Goal: Task Accomplishment & Management: Complete application form

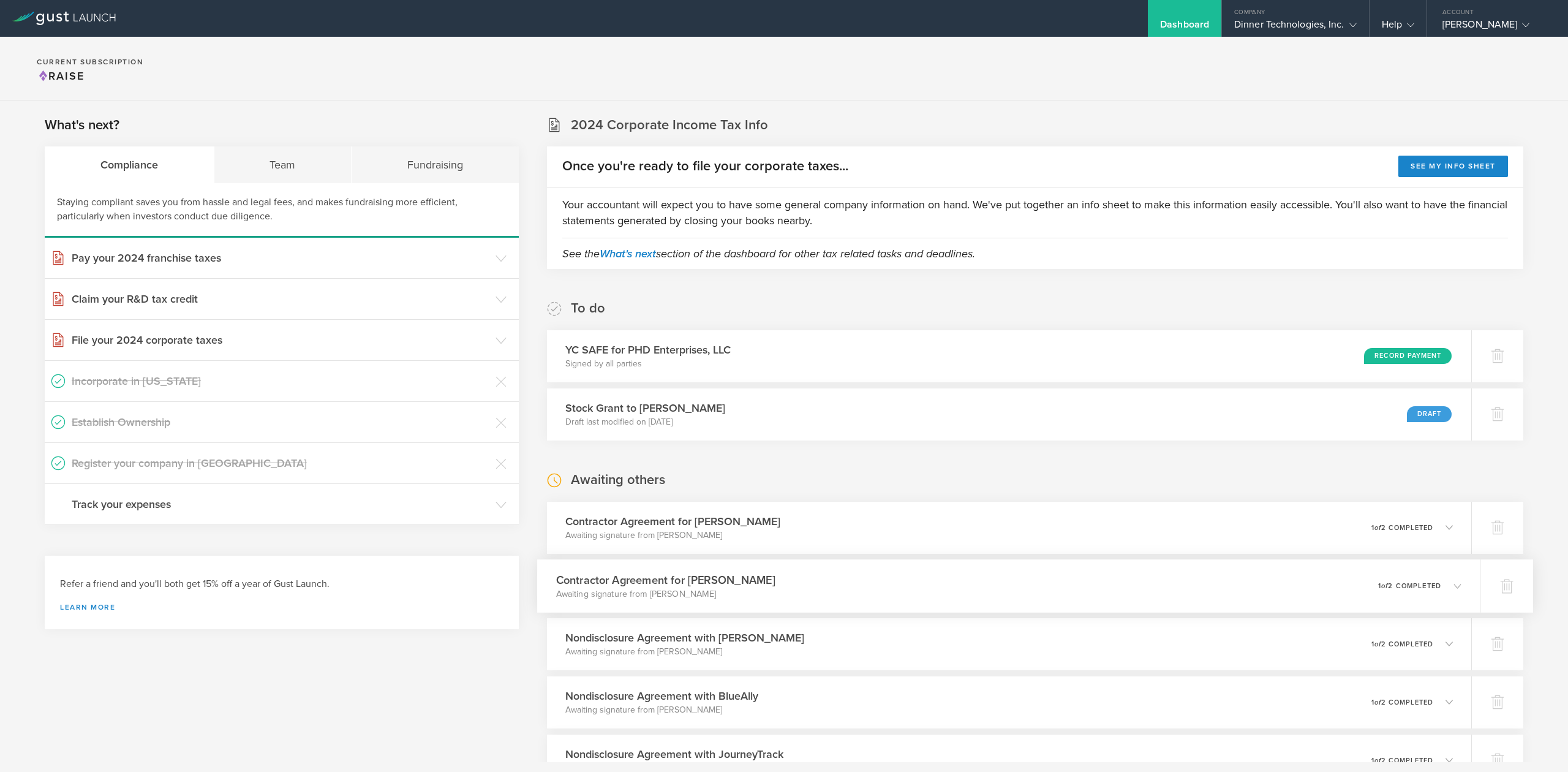
click at [1449, 586] on div "Contractor Agreement for Prabhmehar Bedi Awaiting signature from Prabhmehar Bed…" at bounding box center [1008, 585] width 942 height 53
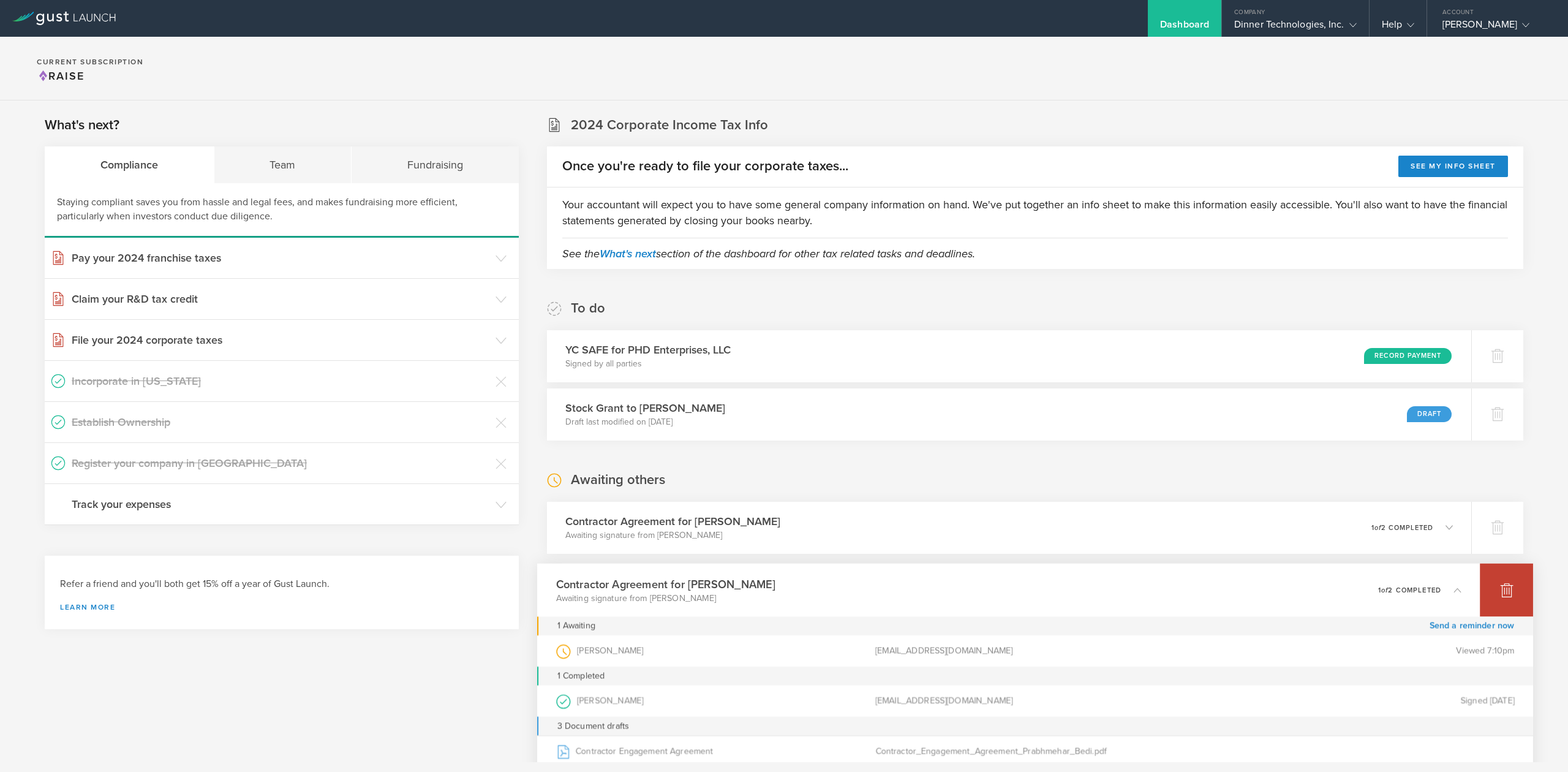
click at [1482, 598] on div at bounding box center [1505, 589] width 53 height 53
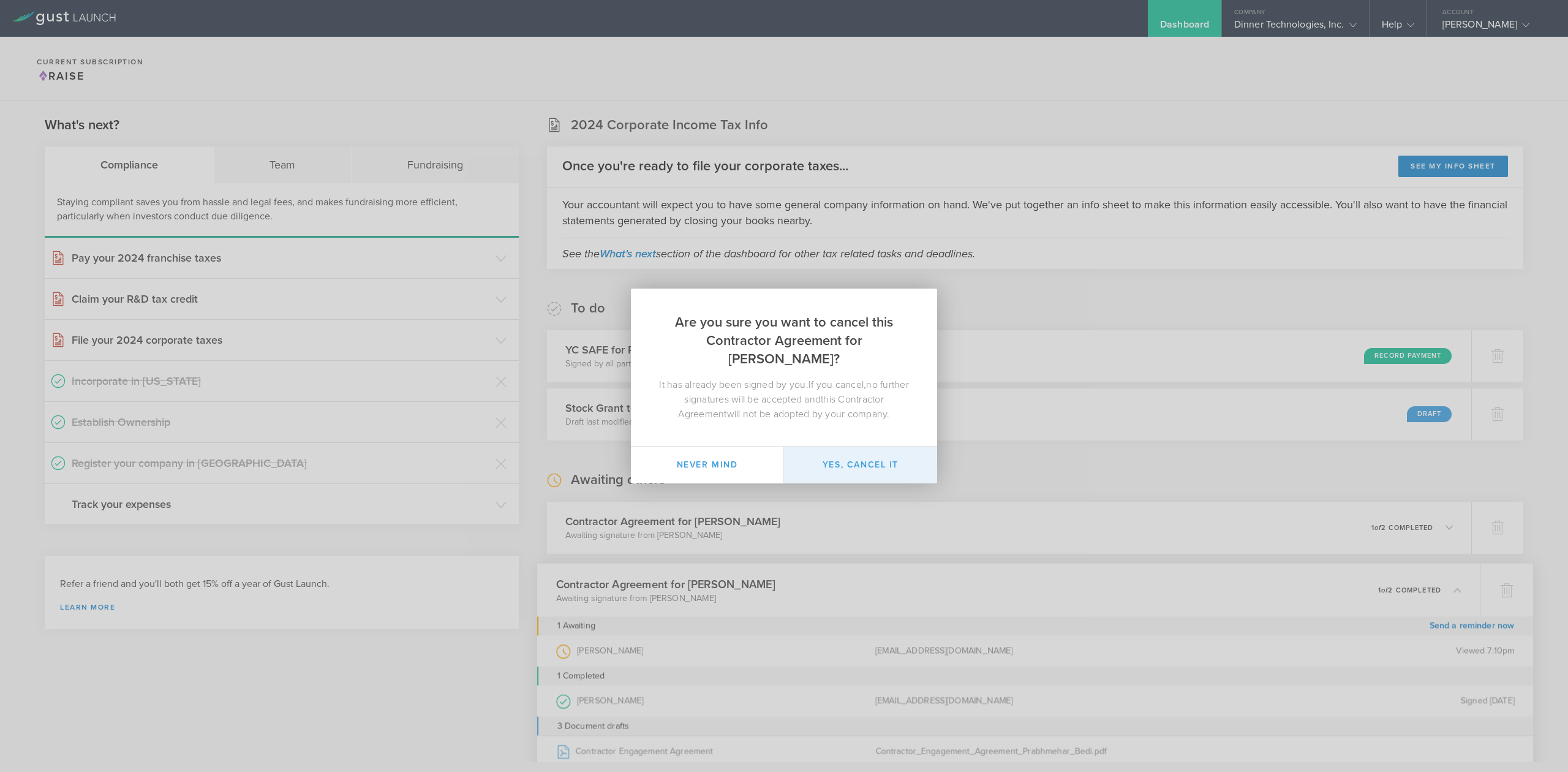
click at [863, 468] on button "Yes, cancel it" at bounding box center [860, 464] width 153 height 37
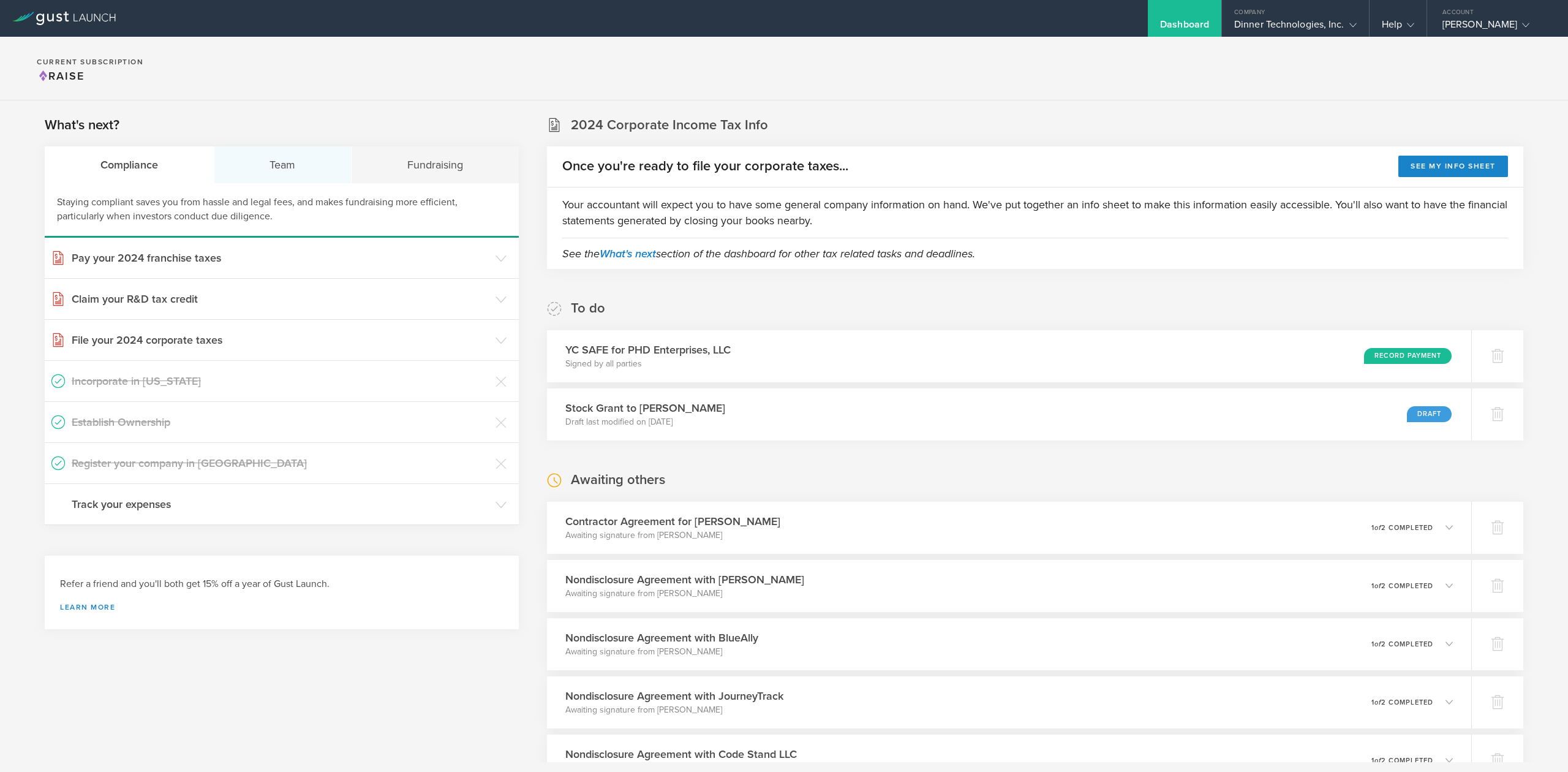
click at [273, 155] on div "Team" at bounding box center [283, 164] width 137 height 37
click at [137, 457] on h3 "Hire contractors" at bounding box center [281, 462] width 418 height 15
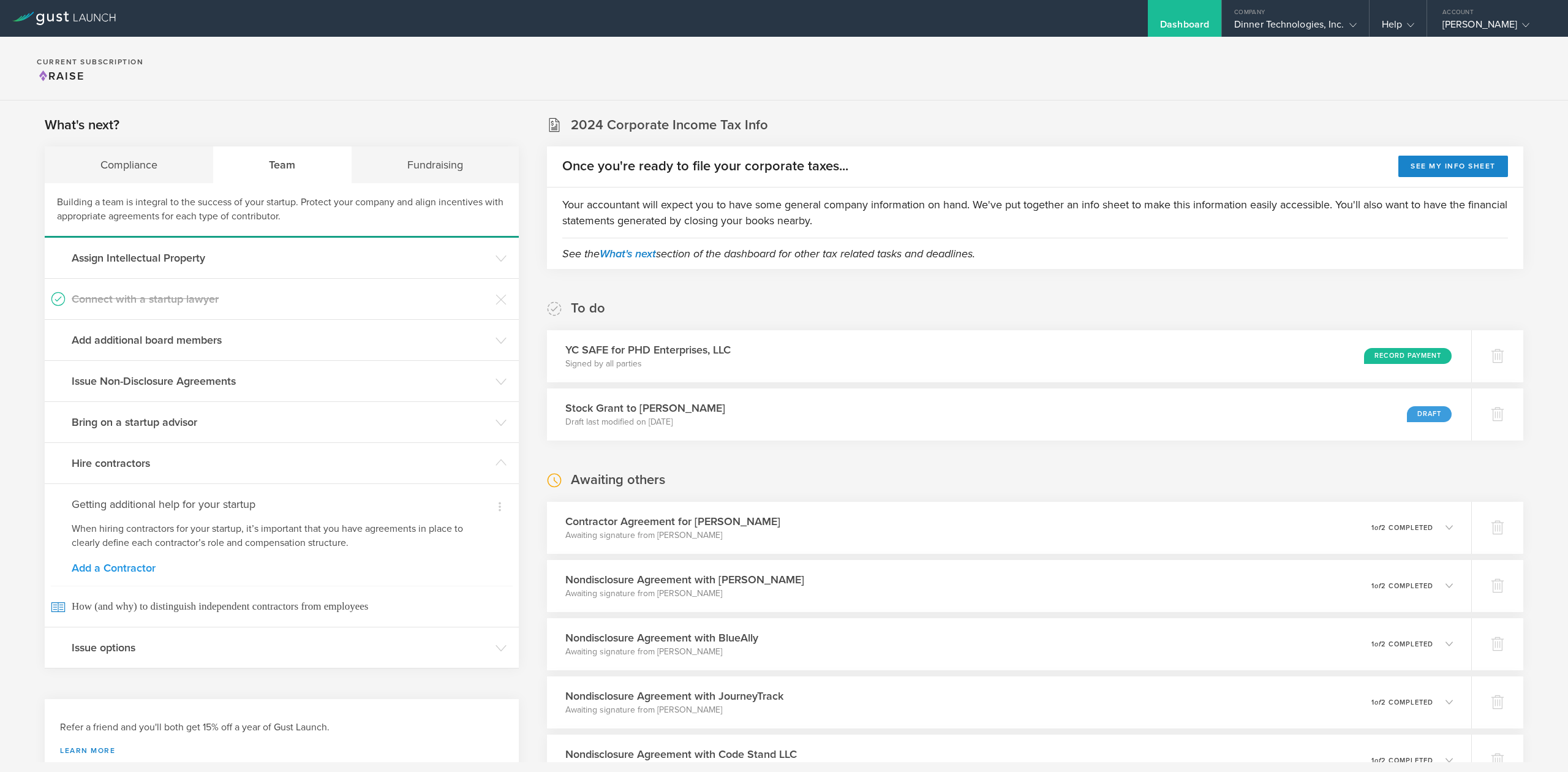
click at [116, 568] on link "Add a Contractor" at bounding box center [281, 567] width 420 height 11
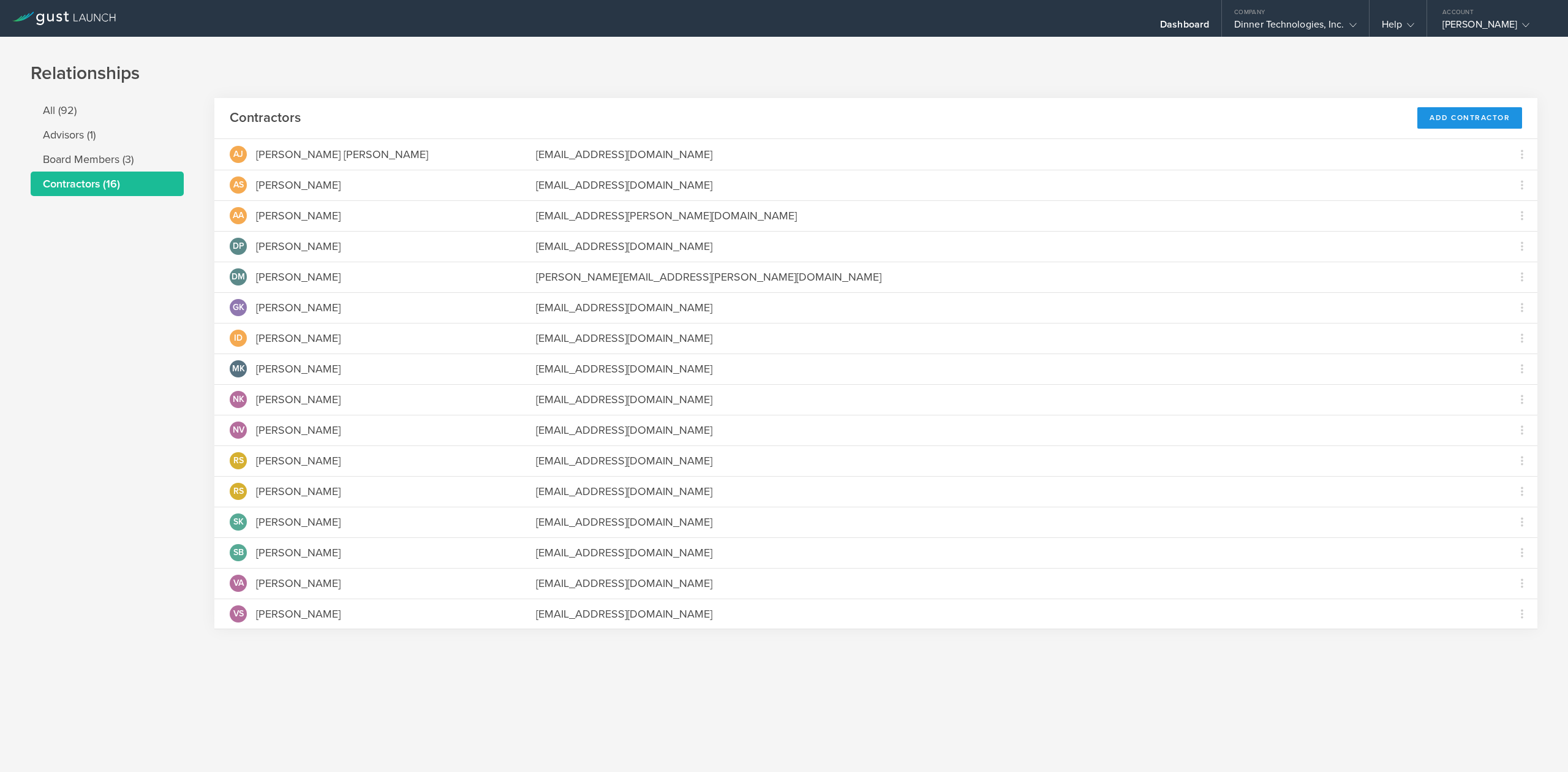
click at [1459, 123] on div "Add Contractor" at bounding box center [1469, 118] width 104 height 21
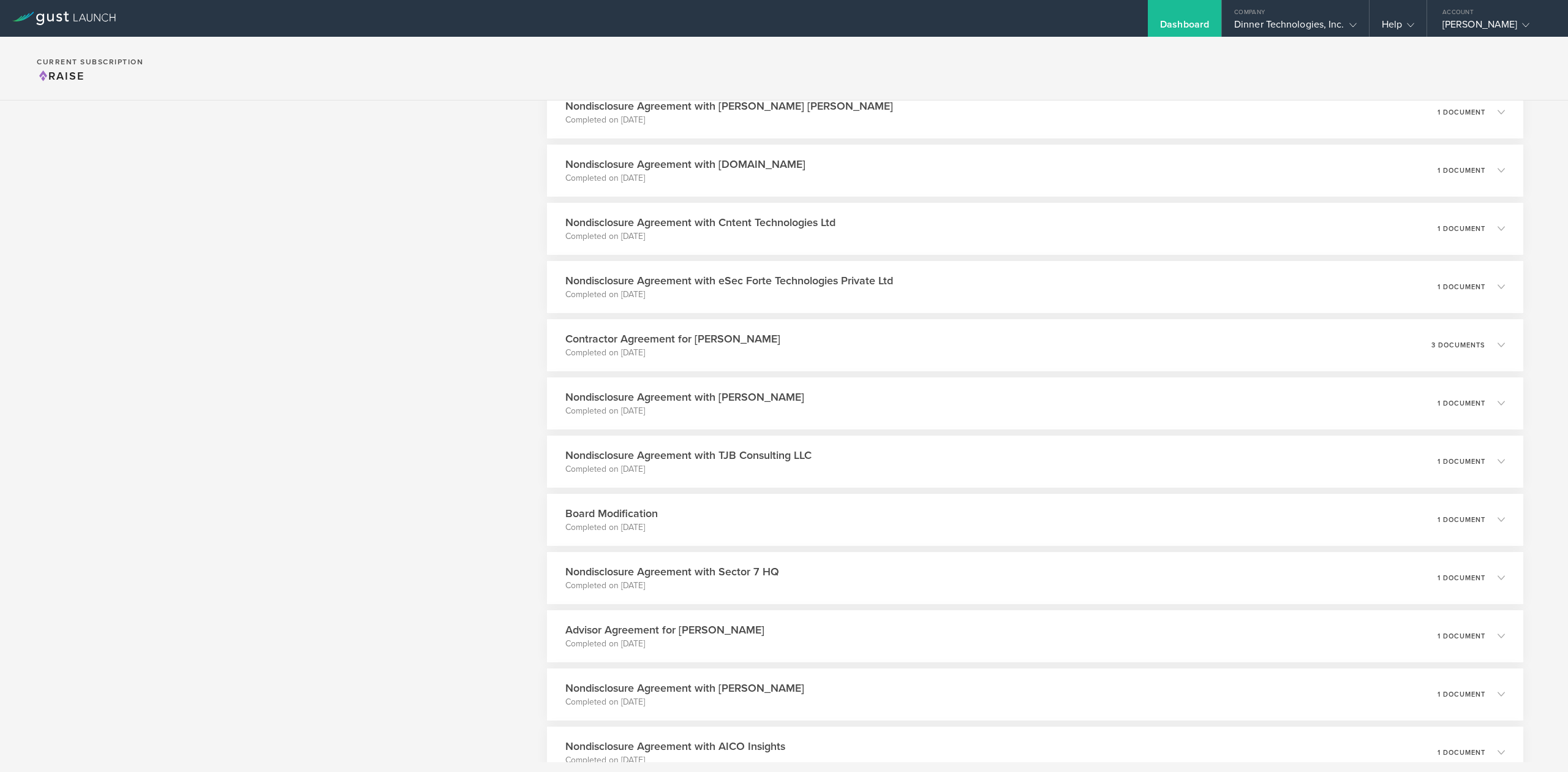
scroll to position [2286, 0]
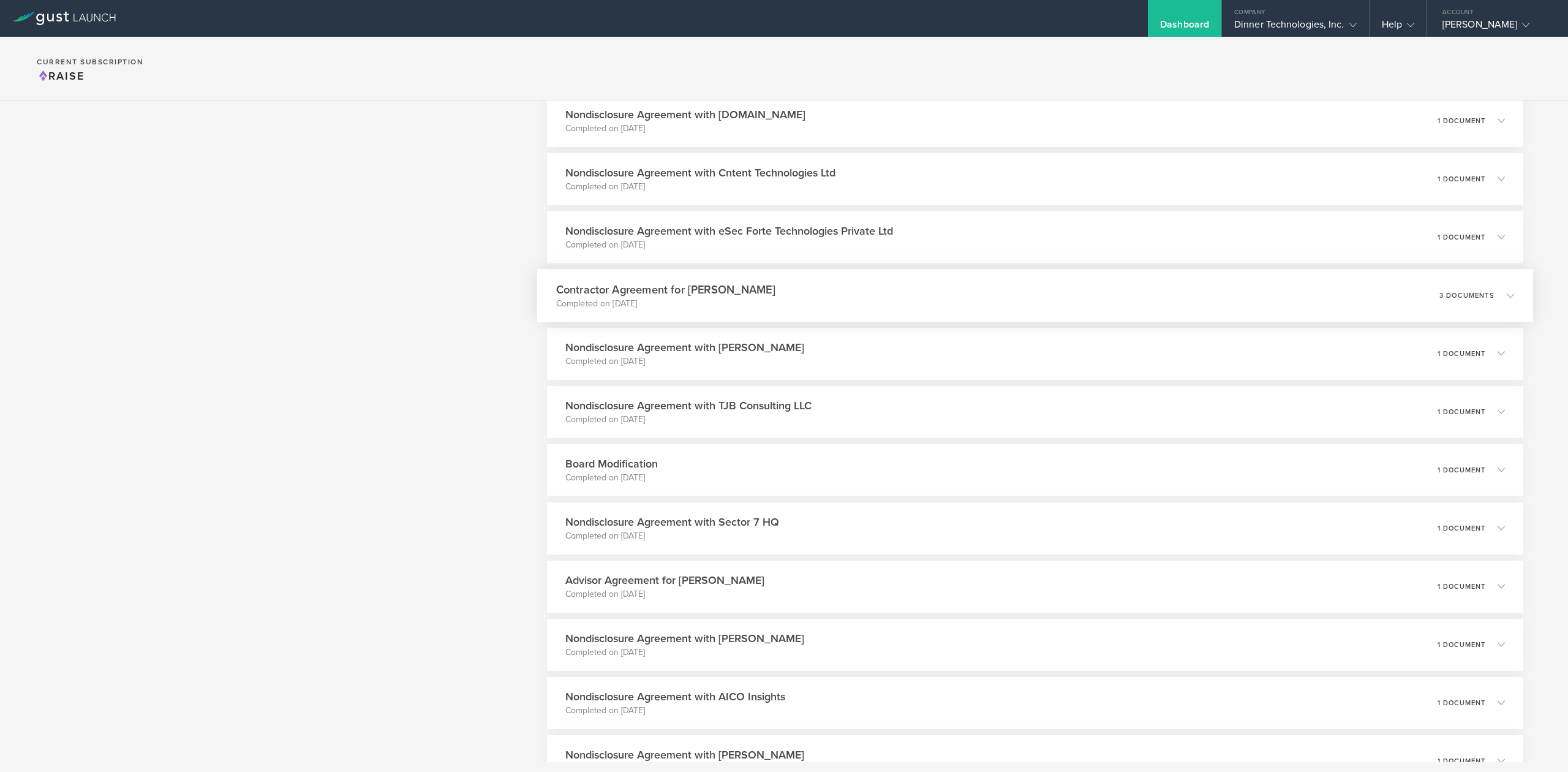
click at [646, 271] on div "Contractor Agreement for Dhruv Pamneja Completed on Mar 6, 2025 3 documents" at bounding box center [1034, 295] width 995 height 53
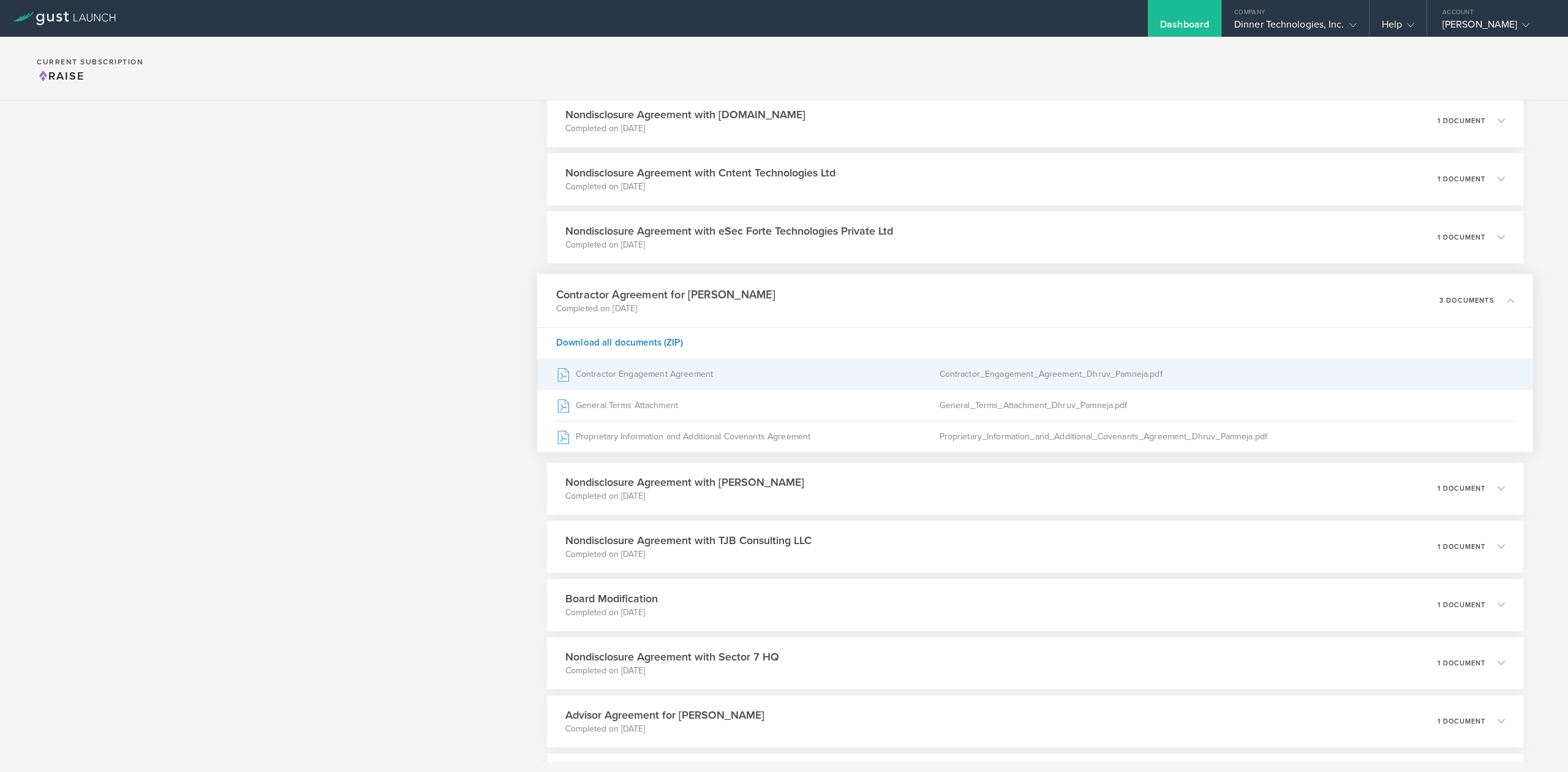
click at [630, 380] on div "Contractor Engagement Agreement" at bounding box center [748, 373] width 383 height 31
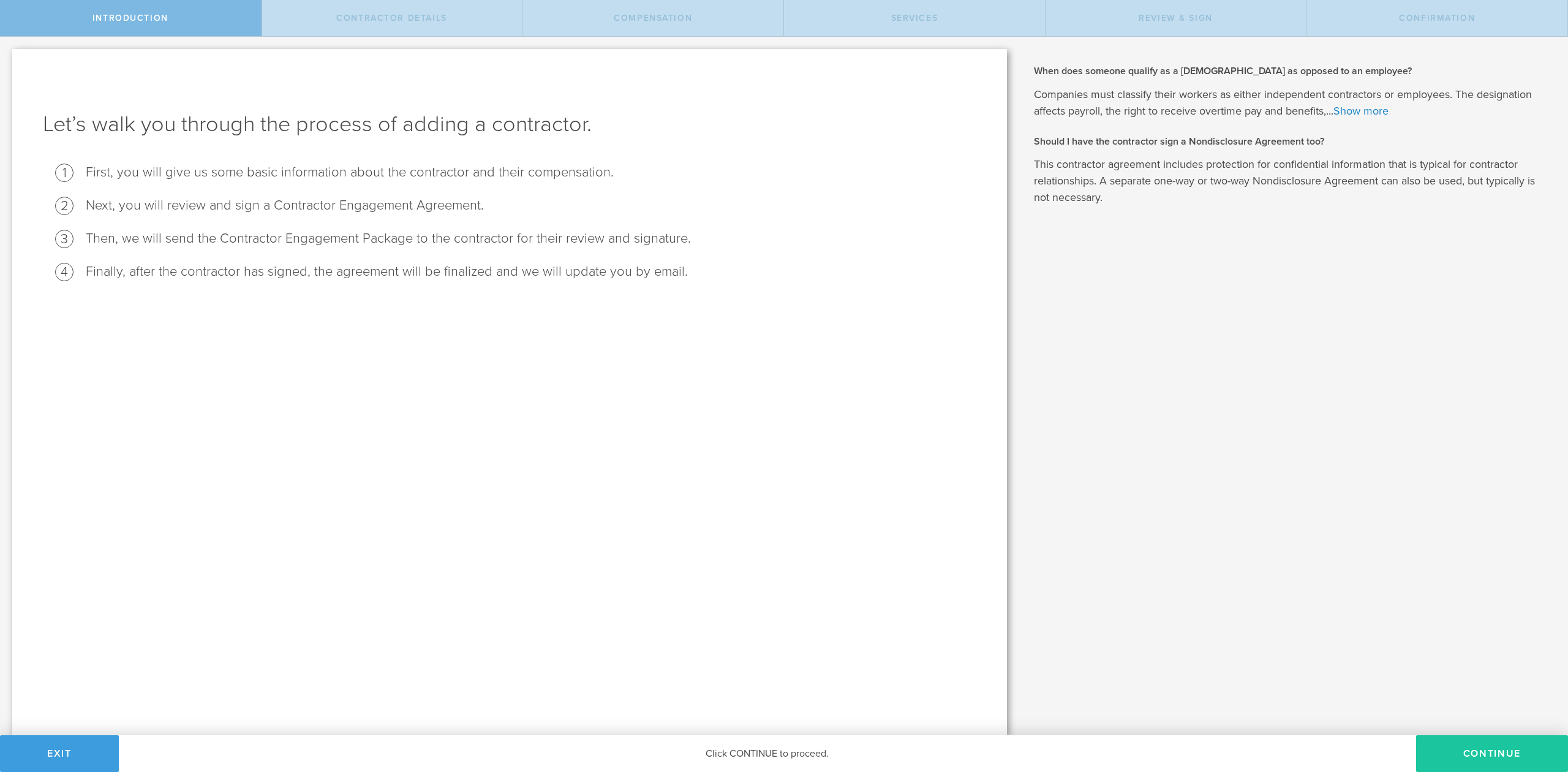
click at [1455, 753] on button "Continue" at bounding box center [1492, 754] width 152 height 37
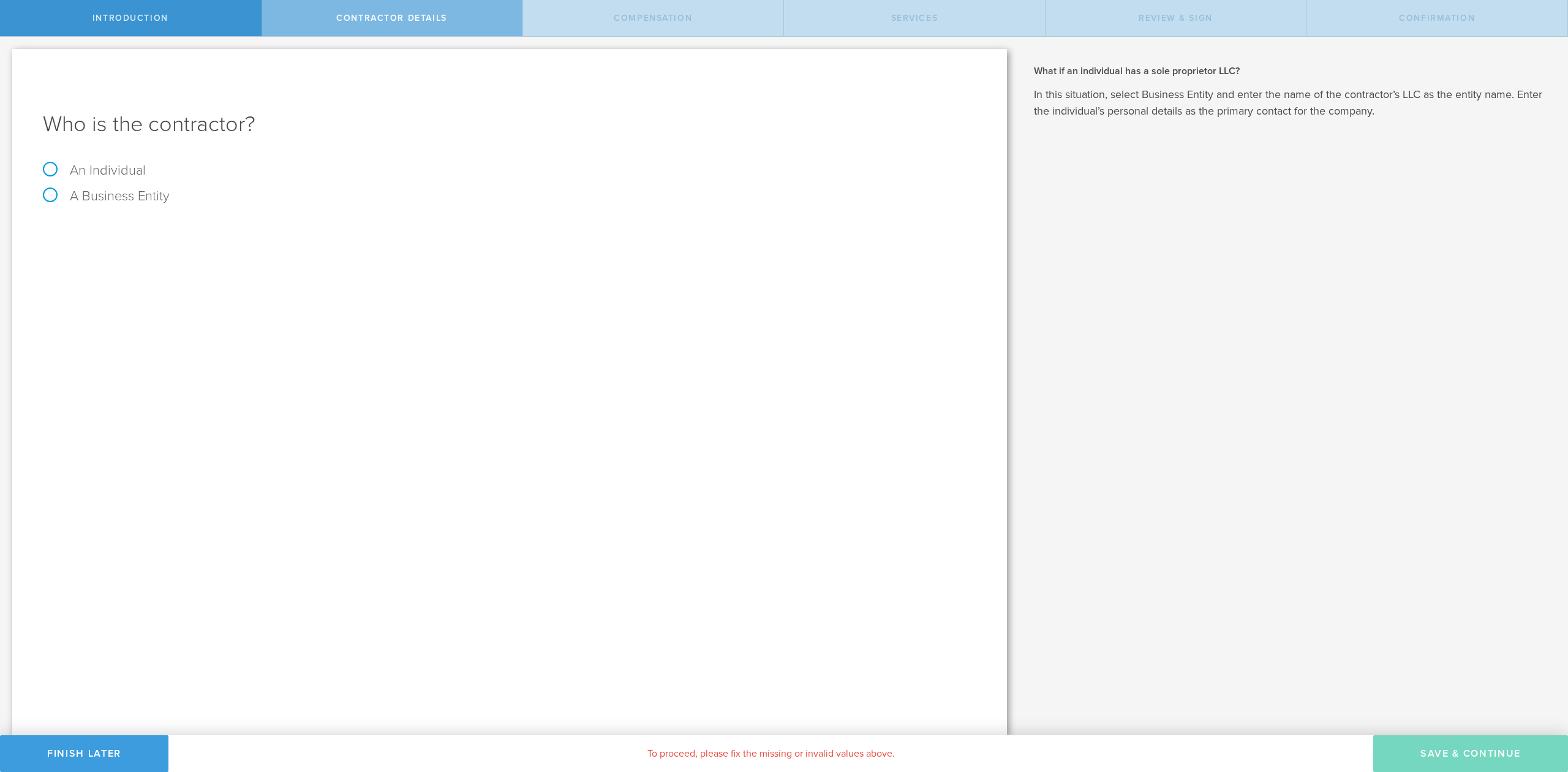
click at [82, 182] on div "An Individual" at bounding box center [509, 176] width 933 height 26
click at [84, 172] on label "An Individual" at bounding box center [94, 170] width 103 height 15
click at [8, 56] on input "An Individual" at bounding box center [4, 46] width 8 height 19
radio input "true"
click at [222, 225] on input "text" at bounding box center [555, 230] width 842 height 18
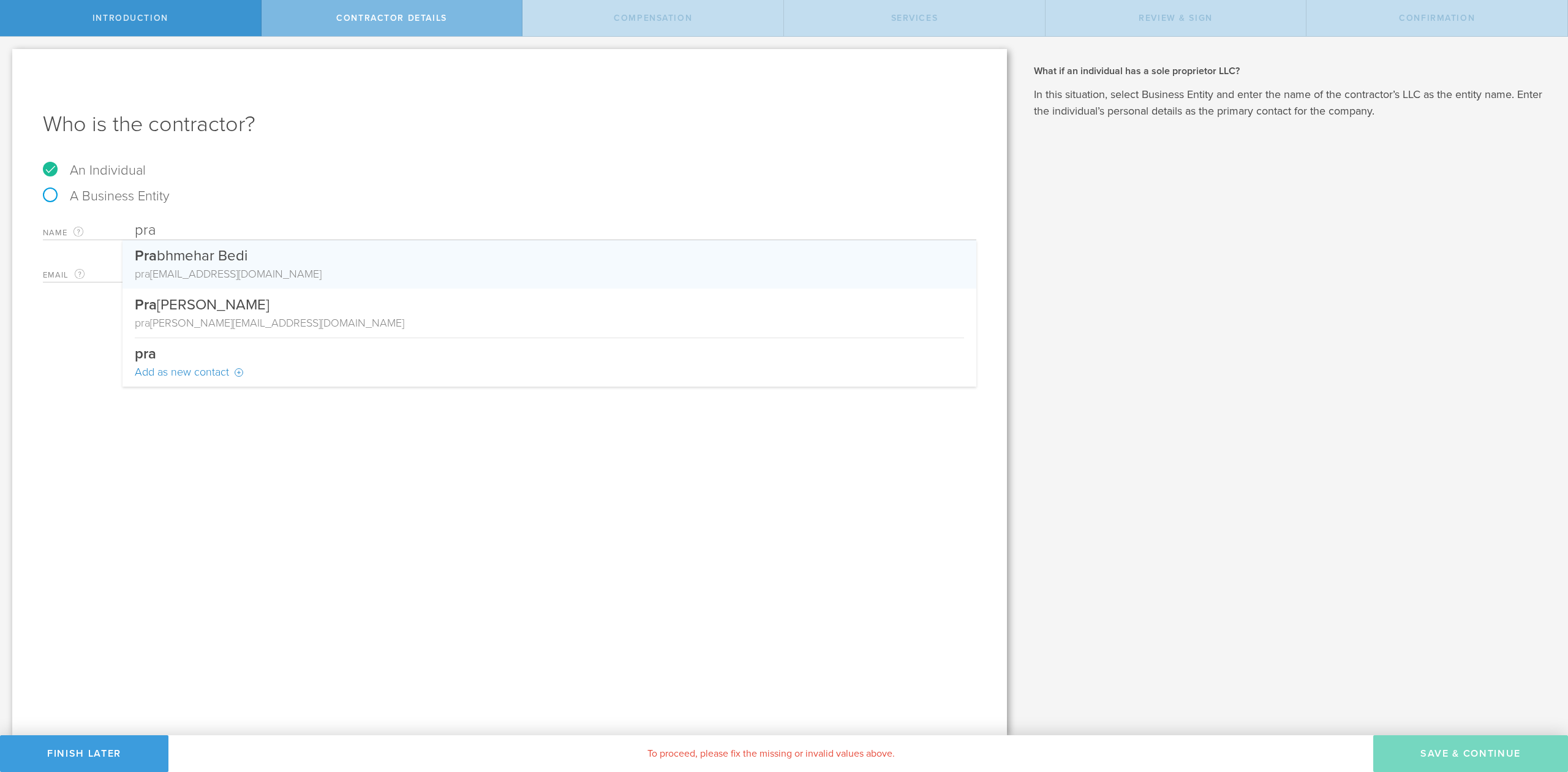
click at [206, 258] on div "Pra bhmehar Bedi" at bounding box center [548, 252] width 829 height 26
type input "[PERSON_NAME]"
type input "[EMAIL_ADDRESS][DOMAIN_NAME]"
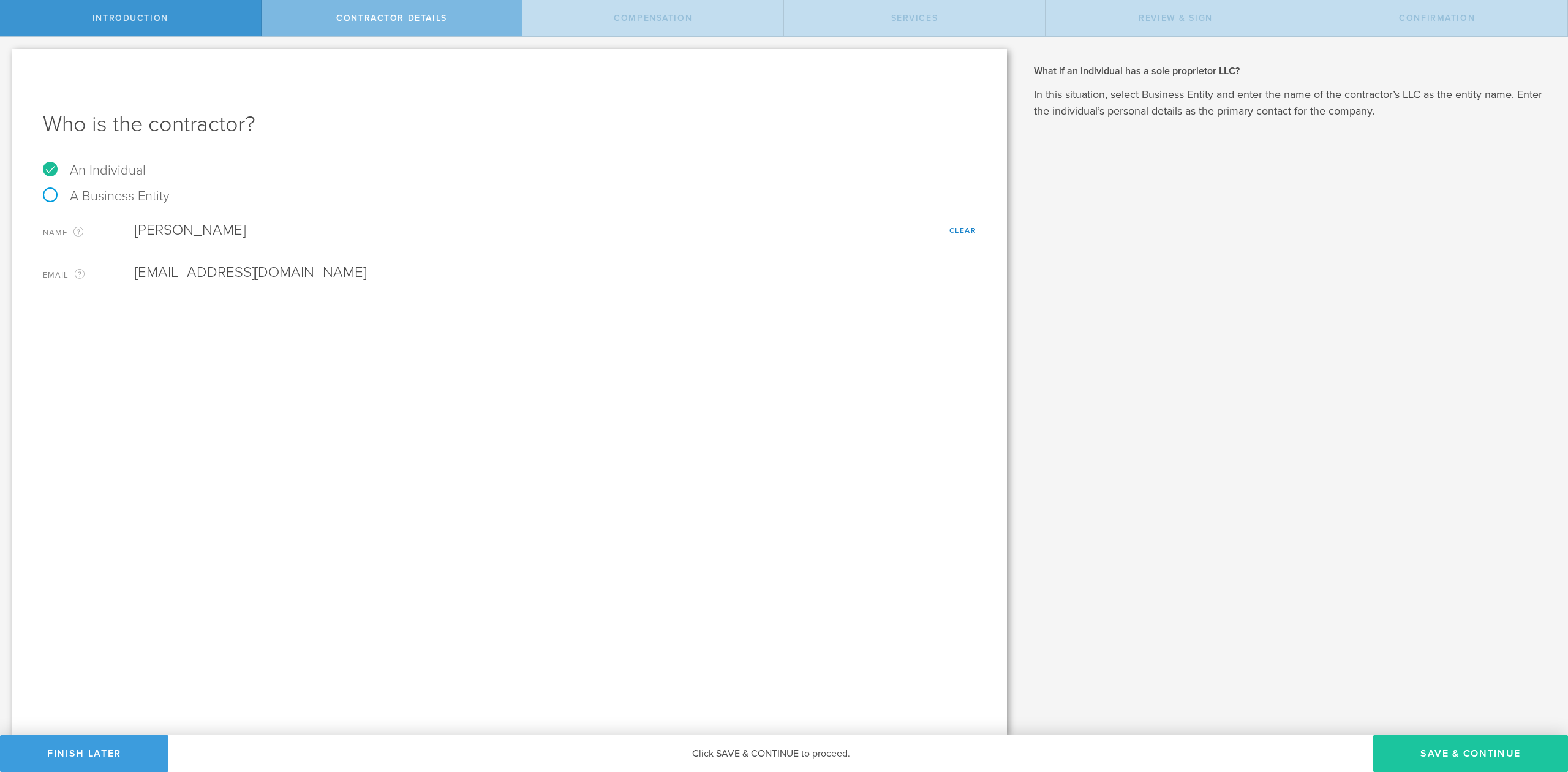
click at [1426, 755] on button "Save & Continue" at bounding box center [1469, 754] width 194 height 37
select select "none"
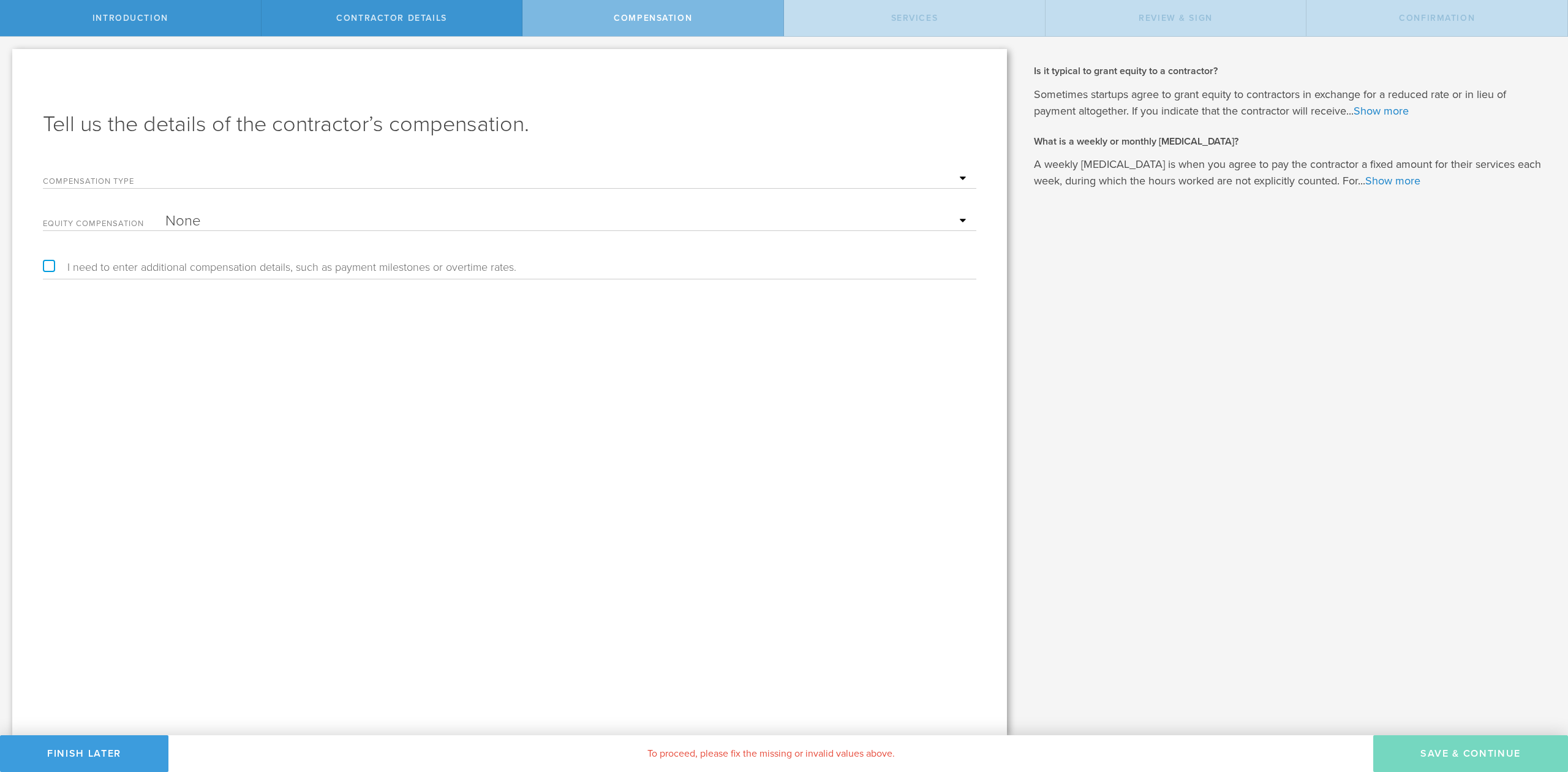
click at [208, 170] on select "Hourly Daily Weekly Retainer Monthly Retainer Project Flat Rate No cash compens…" at bounding box center [568, 178] width 805 height 18
select select "monthlyRetainer"
click at [165, 169] on select "Hourly Daily Weekly Retainer Monthly Retainer Project Flat Rate No cash compens…" at bounding box center [568, 178] width 805 height 18
click at [223, 216] on input "text" at bounding box center [568, 221] width 805 height 18
click at [206, 218] on input "text" at bounding box center [568, 221] width 805 height 18
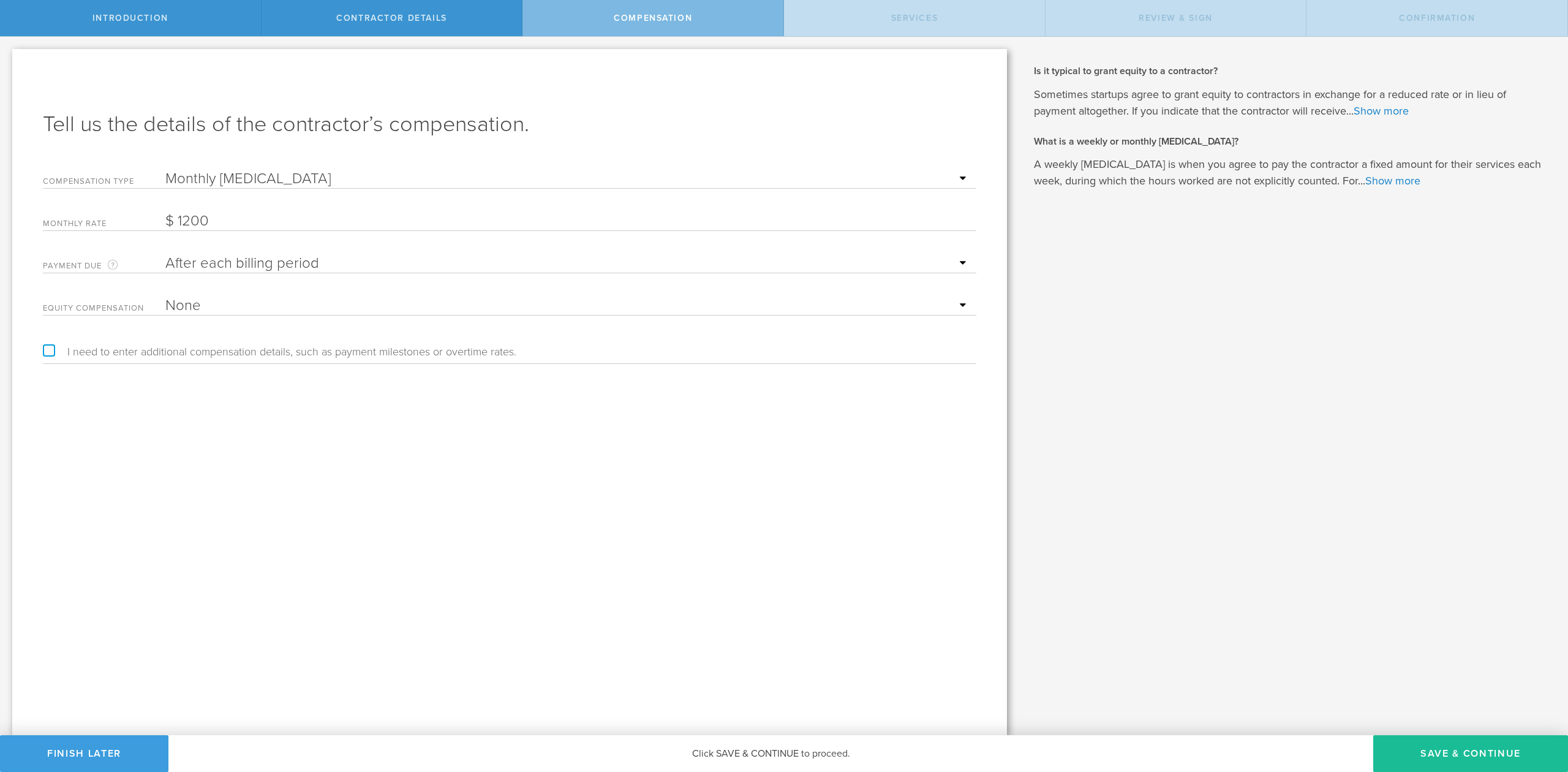
type input "1,200"
click at [49, 355] on label "I need to enter additional compensation details, such as payment milestones or …" at bounding box center [279, 351] width 473 height 11
click at [8, 56] on input "I need to enter additional compensation details, such as payment milestones or …" at bounding box center [4, 46] width 8 height 19
checkbox input "true"
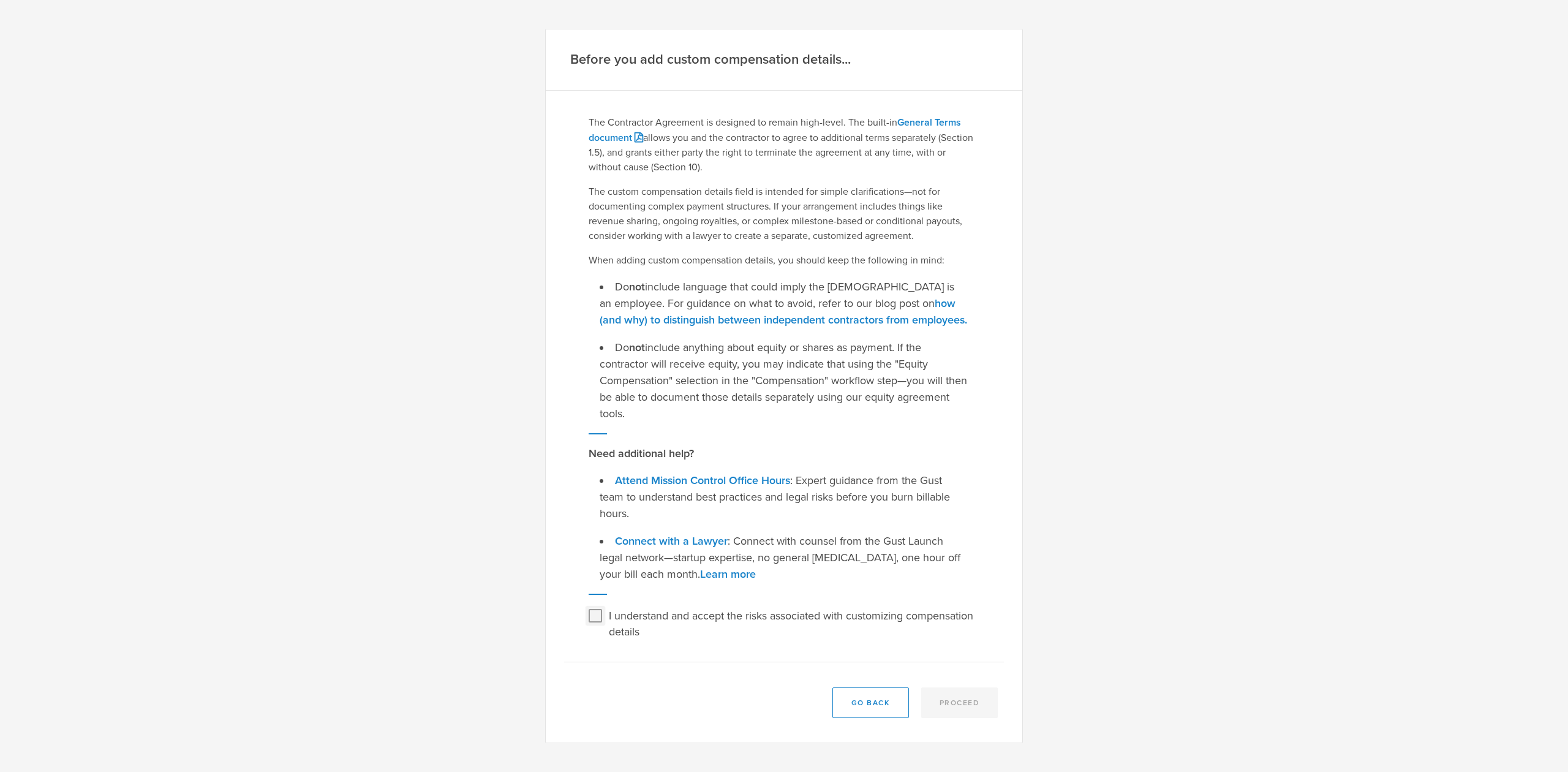
click at [598, 618] on input "I understand and accept the risks associated with customizing compensation deta…" at bounding box center [595, 615] width 19 height 19
checkbox input "true"
click at [948, 701] on button "Proceed" at bounding box center [960, 702] width 77 height 31
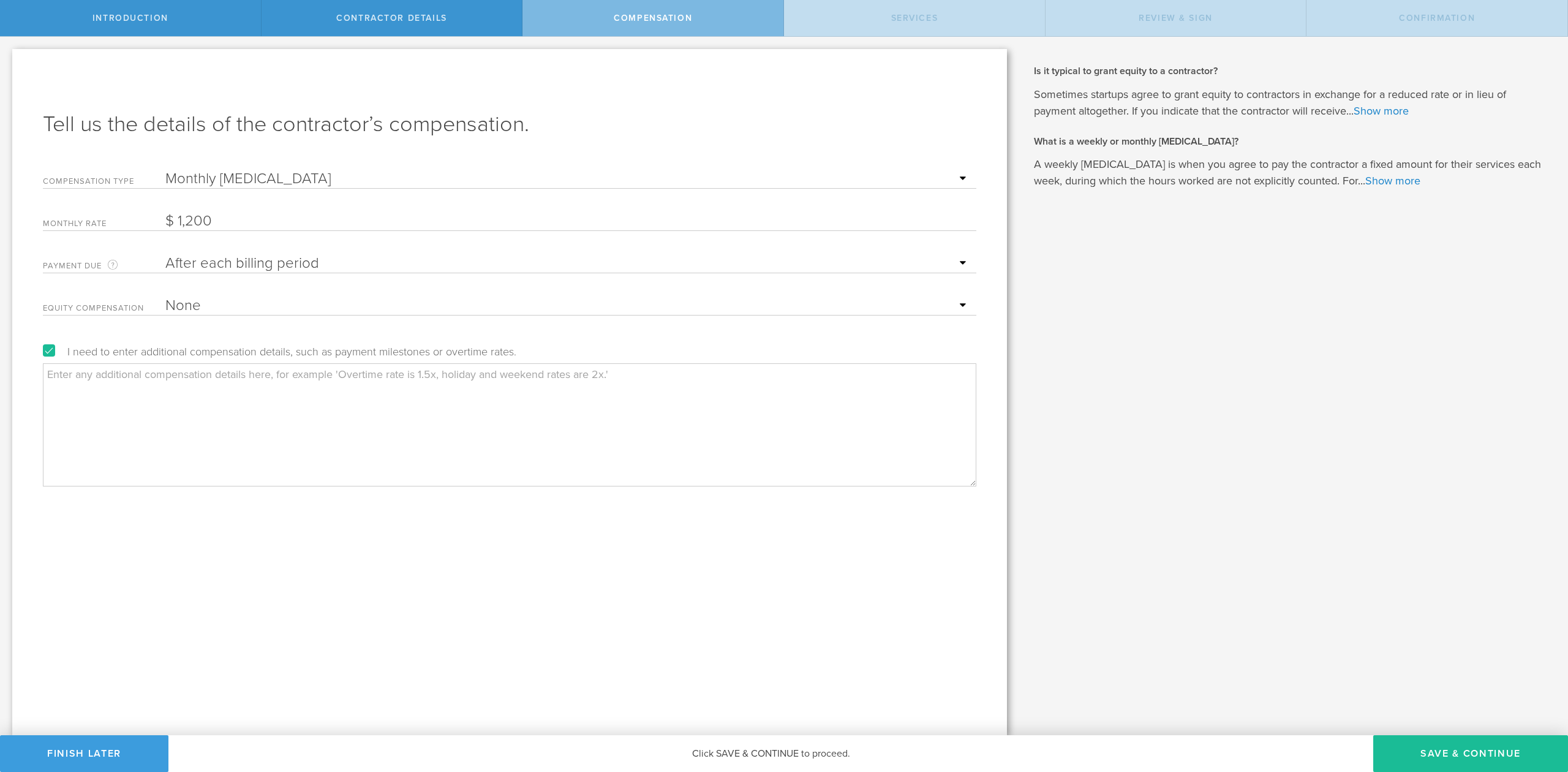
click at [181, 413] on textarea at bounding box center [509, 424] width 933 height 123
click at [238, 381] on textarea "For clarity, compensation during the" at bounding box center [509, 424] width 933 height 123
type textarea "For clarity, compensation during the initial 2 month period will be $800 USD pe…"
click at [1454, 752] on button "Save & Continue" at bounding box center [1469, 754] width 194 height 37
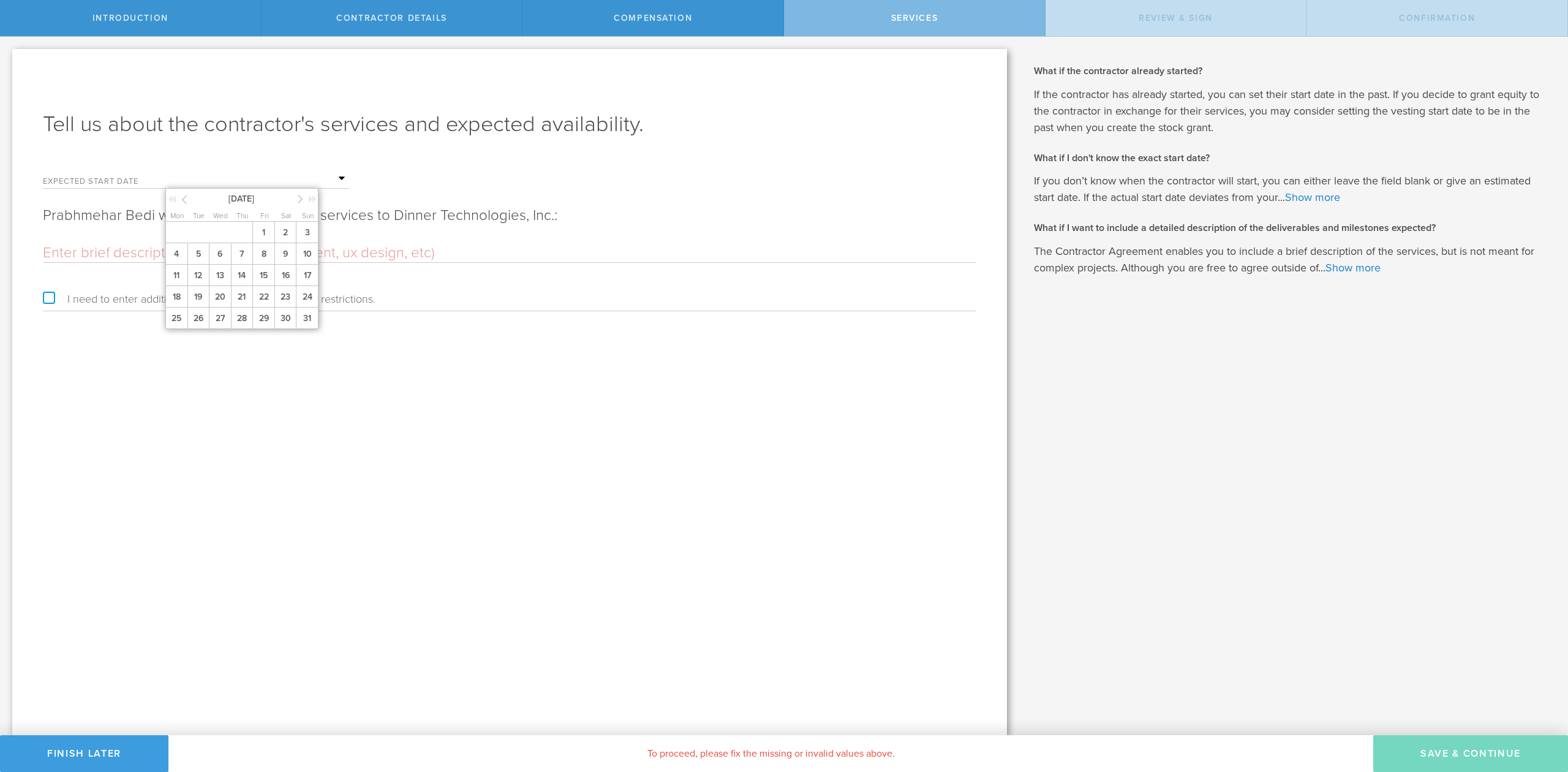
click at [192, 177] on input "text" at bounding box center [257, 178] width 184 height 18
click at [301, 199] on icon at bounding box center [301, 199] width 6 height 15
click at [174, 230] on span "1" at bounding box center [176, 232] width 22 height 21
click at [273, 250] on input "text" at bounding box center [509, 252] width 933 height 18
paste input "Applied AI Engineering duties including helping users implement Lamatic and oth…"
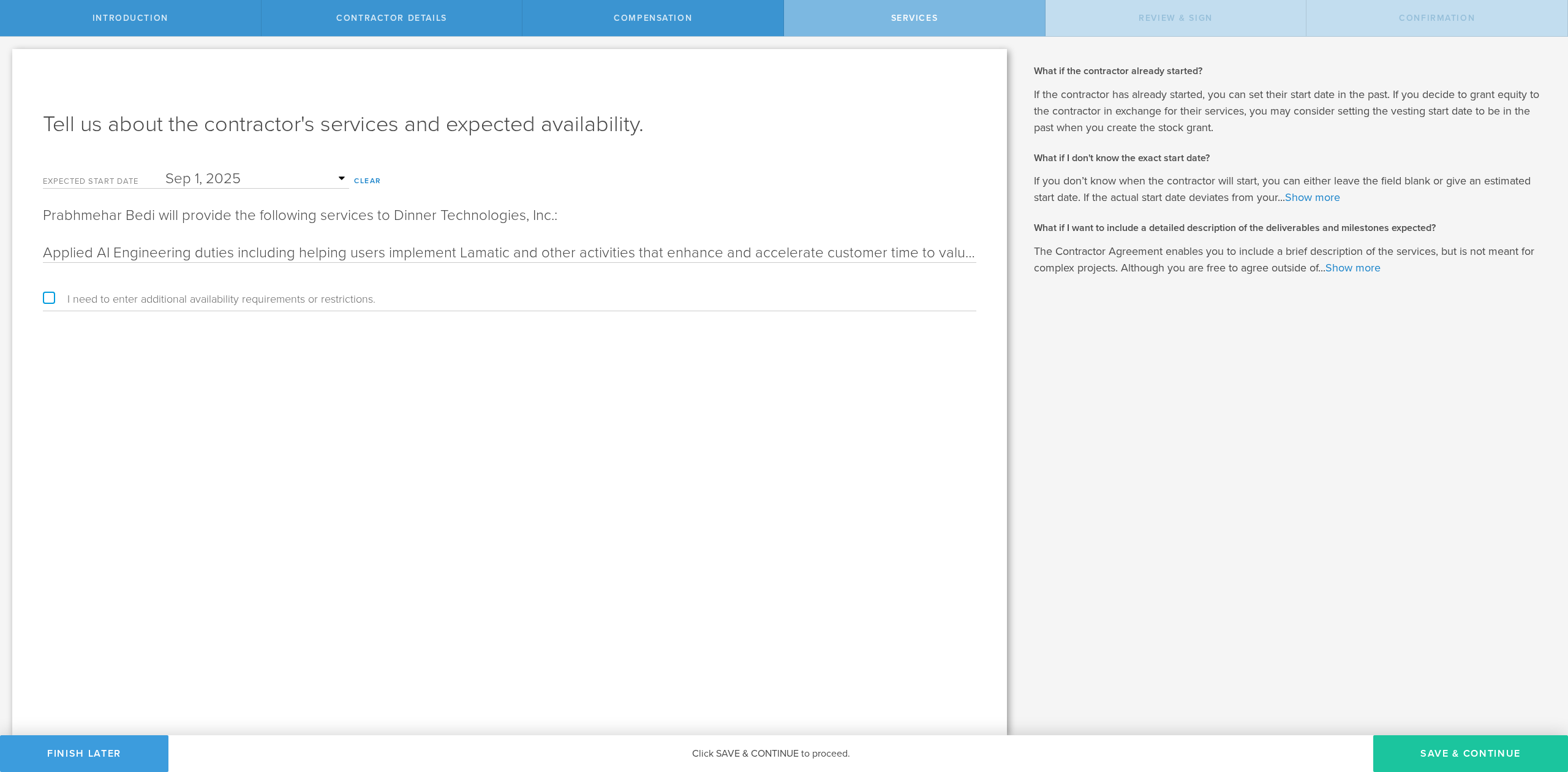
type input "Applied AI Engineering duties including helping users implement Lamatic and oth…"
click at [1472, 754] on button "Save & Continue" at bounding box center [1469, 754] width 194 height 37
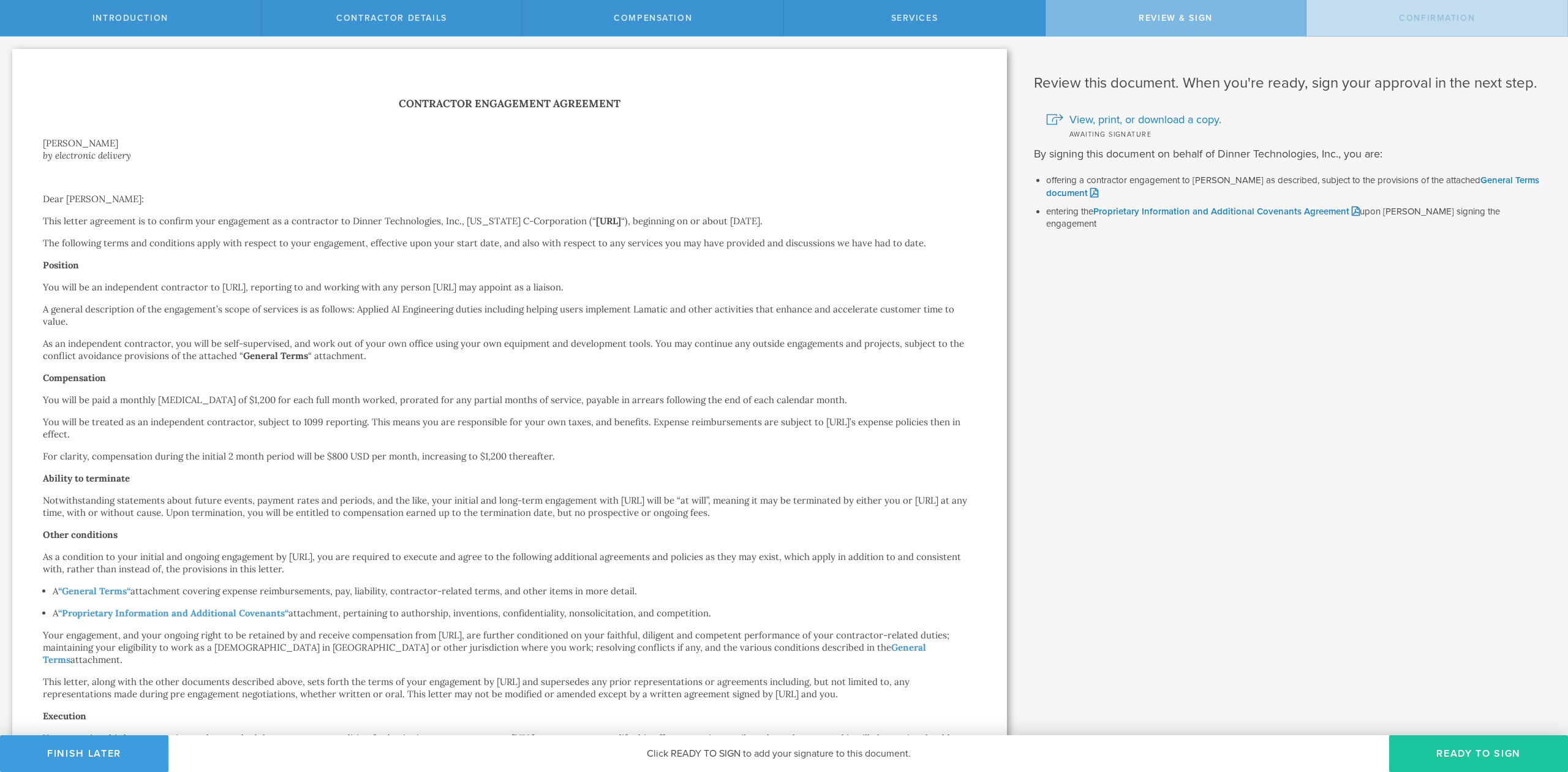
click at [1448, 751] on button "Ready to Sign" at bounding box center [1478, 754] width 179 height 37
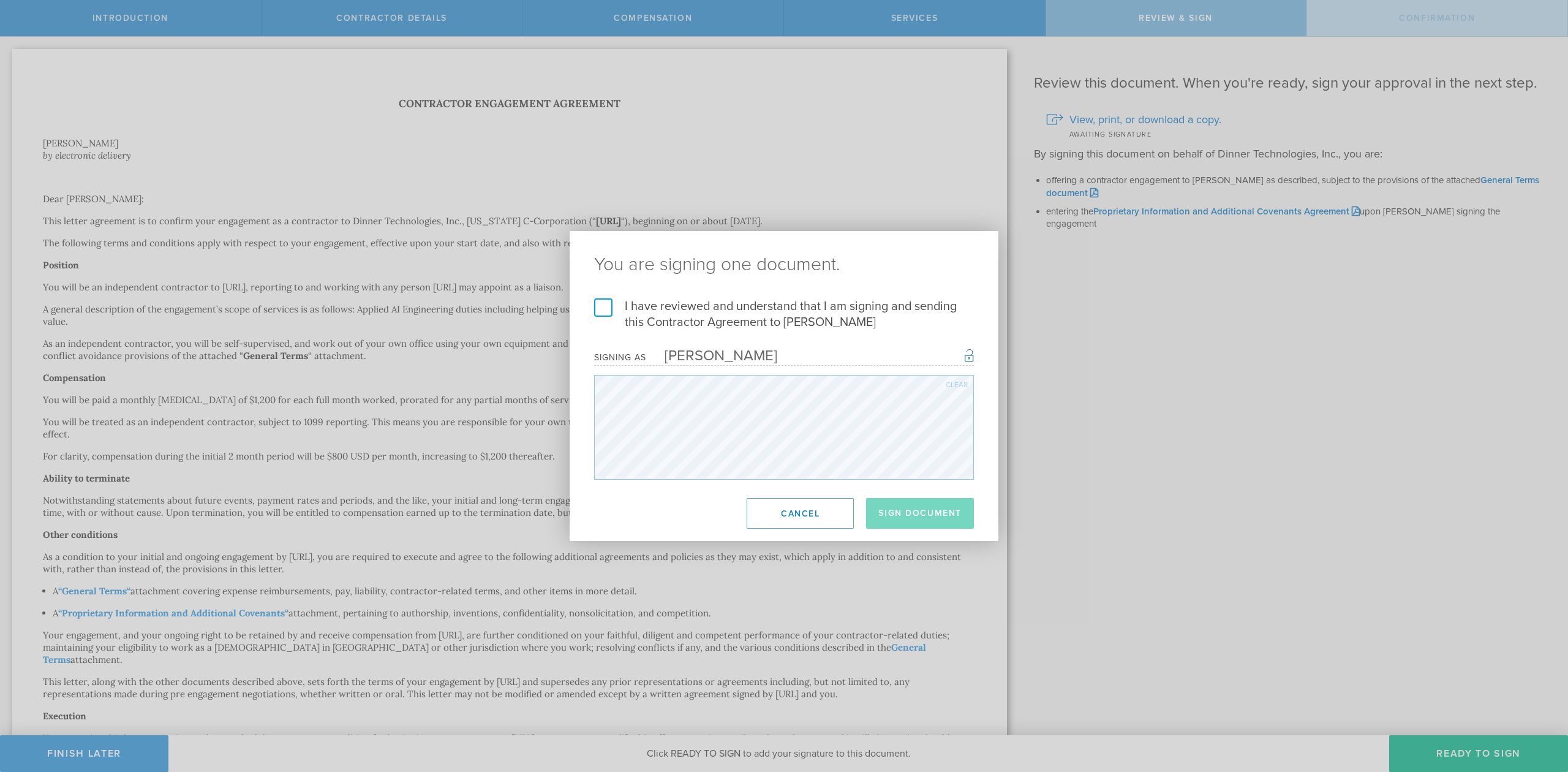
click at [606, 314] on label "I have reviewed and understand that I am signing and sending this Contractor Ag…" at bounding box center [784, 313] width 379 height 32
click at [0, 0] on input "I have reviewed and understand that I am signing and sending this Contractor Ag…" at bounding box center [0, 0] width 0 height 0
click at [932, 517] on button "Sign Document" at bounding box center [919, 514] width 107 height 31
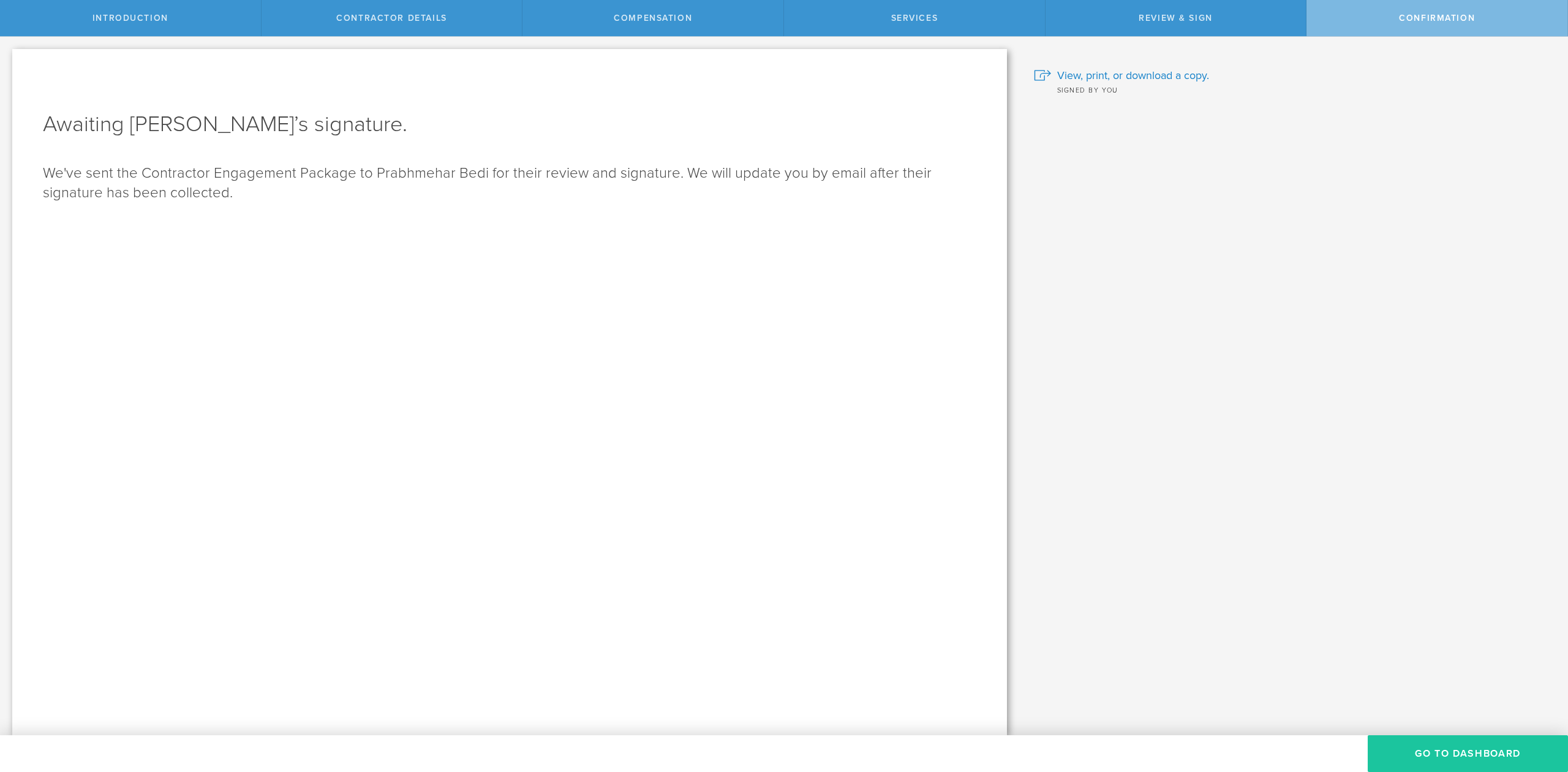
click at [1443, 761] on button "Go To Dashboard" at bounding box center [1467, 754] width 200 height 37
